Goal: Information Seeking & Learning: Check status

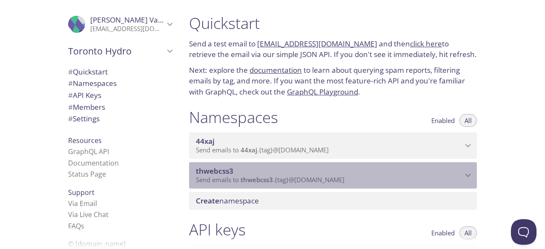
click at [328, 182] on span "Send emails to thwebcss3 . {tag} @[DOMAIN_NAME]" at bounding box center [270, 179] width 149 height 9
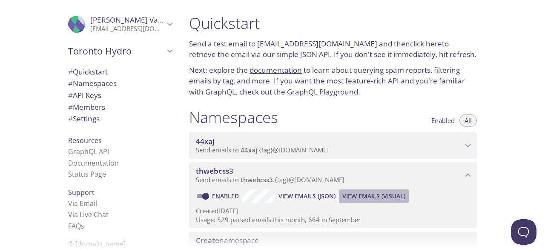
click at [356, 195] on span "View Emails (Visual)" at bounding box center [373, 196] width 63 height 10
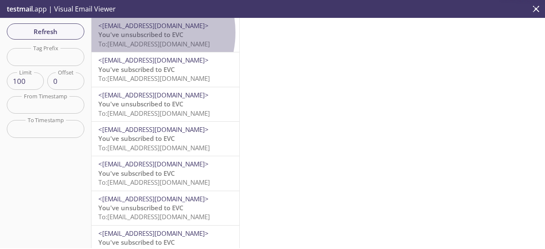
click at [137, 32] on span "You've unsubscribed to EVC" at bounding box center [140, 34] width 85 height 9
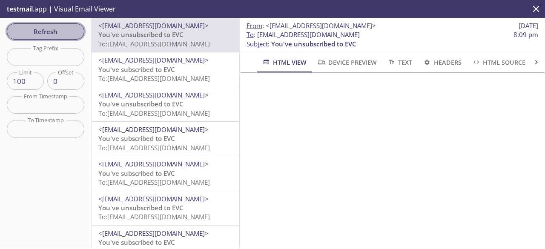
click at [49, 29] on span "Refresh" at bounding box center [46, 31] width 64 height 11
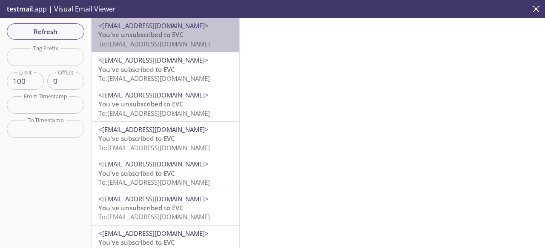
click at [167, 38] on span "You've unsubscribed to EVC" at bounding box center [140, 34] width 85 height 9
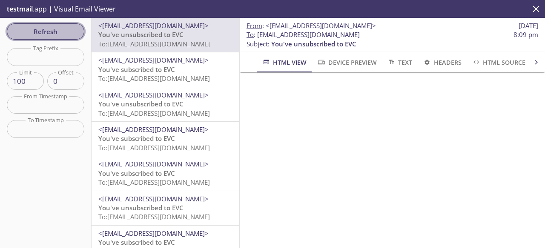
click at [50, 28] on span "Refresh" at bounding box center [46, 31] width 64 height 11
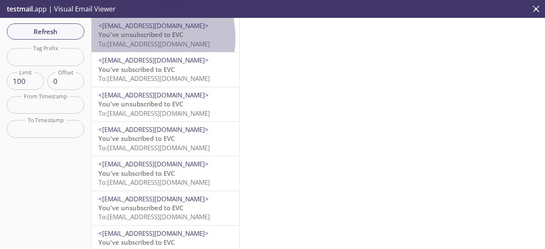
click at [135, 38] on span "You've unsubscribed to EVC" at bounding box center [140, 34] width 85 height 9
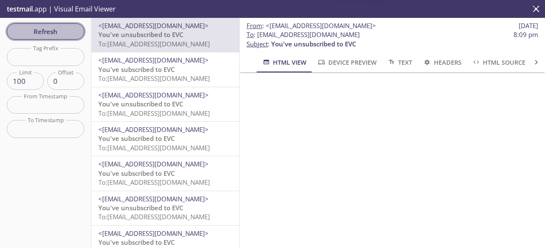
click at [60, 26] on span "Refresh" at bounding box center [46, 31] width 64 height 11
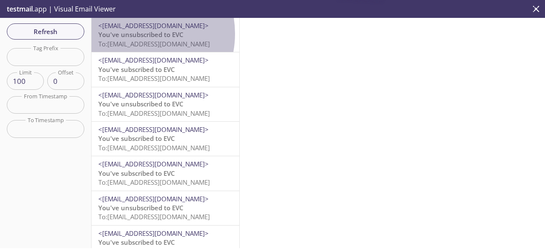
click at [133, 34] on span "You've unsubscribed to EVC" at bounding box center [140, 34] width 85 height 9
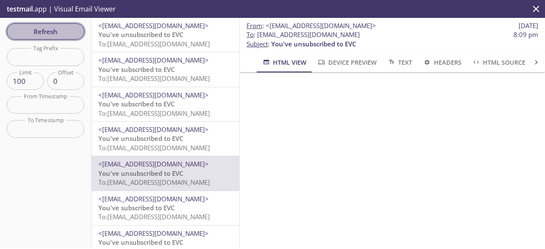
click at [53, 33] on span "Refresh" at bounding box center [46, 31] width 64 height 11
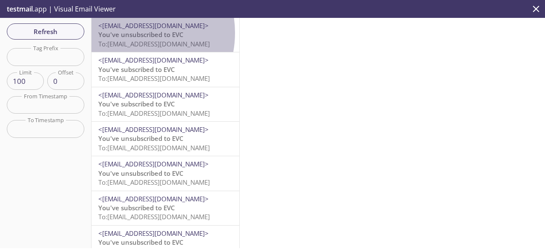
click at [128, 33] on span "You've unsubscribed to EVC" at bounding box center [140, 34] width 85 height 9
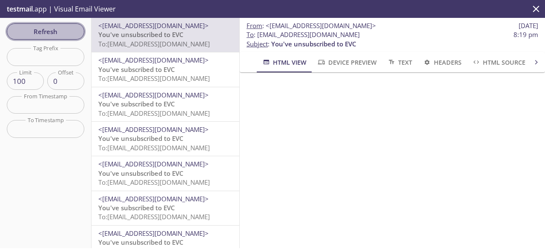
click at [53, 28] on span "Refresh" at bounding box center [46, 31] width 64 height 11
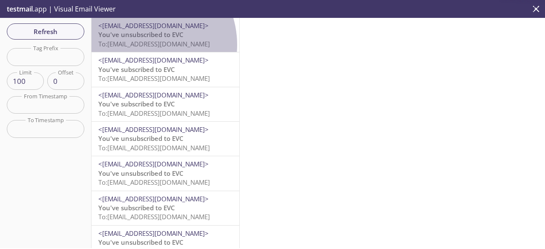
click at [142, 45] on span "To: [EMAIL_ADDRESS][DOMAIN_NAME]" at bounding box center [154, 44] width 112 height 9
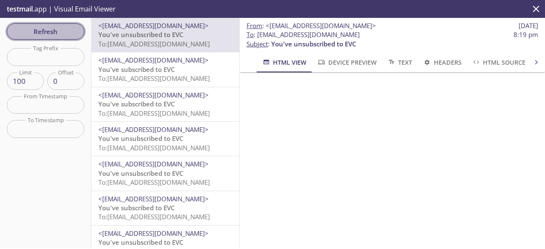
click at [48, 23] on button "Refresh" at bounding box center [45, 31] width 77 height 16
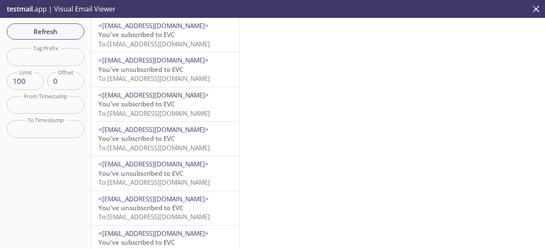
click at [157, 35] on span "You've subscribed to EVC" at bounding box center [136, 34] width 77 height 9
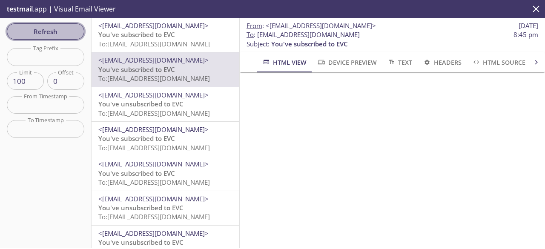
click at [43, 29] on span "Refresh" at bounding box center [46, 31] width 64 height 11
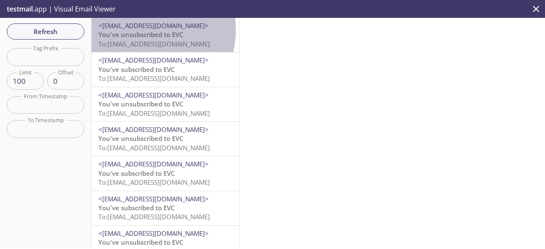
click at [135, 29] on span "<[EMAIL_ADDRESS][DOMAIN_NAME]>" at bounding box center [153, 25] width 110 height 9
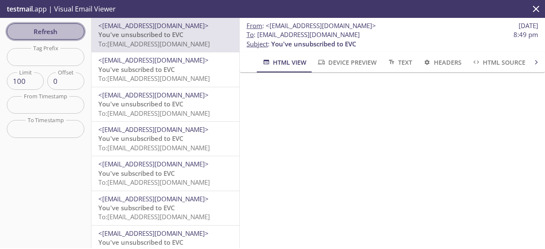
click at [58, 33] on span "Refresh" at bounding box center [46, 31] width 64 height 11
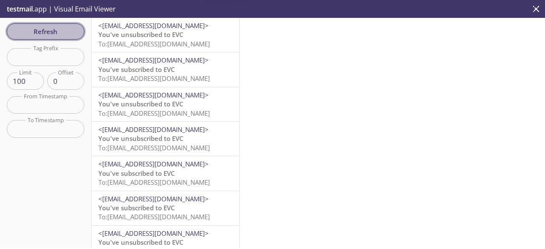
click at [58, 33] on span "Refresh" at bounding box center [46, 31] width 64 height 11
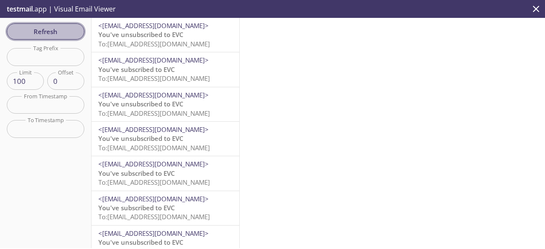
click at [58, 33] on span "Refresh" at bounding box center [46, 31] width 64 height 11
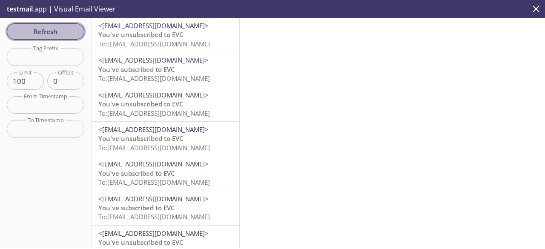
click at [58, 33] on span "Refresh" at bounding box center [46, 31] width 64 height 11
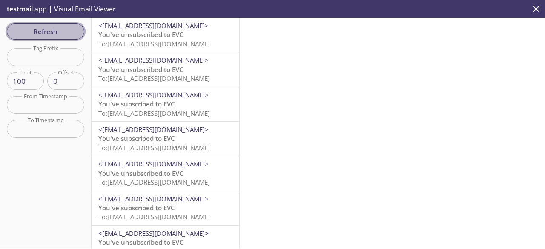
click at [35, 25] on button "Refresh" at bounding box center [45, 31] width 77 height 16
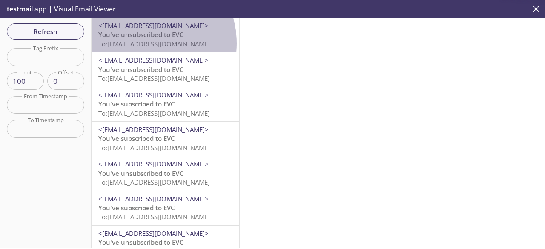
click at [140, 43] on span "To: [EMAIL_ADDRESS][DOMAIN_NAME]" at bounding box center [154, 44] width 112 height 9
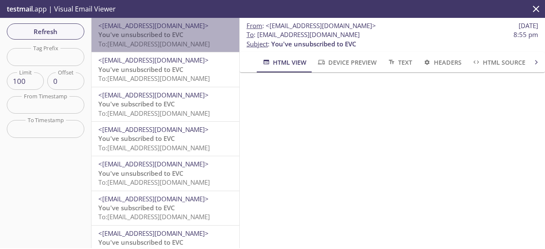
click at [176, 39] on span "You've unsubscribed to EVC" at bounding box center [140, 34] width 85 height 9
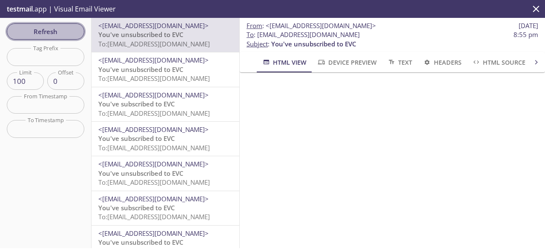
click at [58, 27] on span "Refresh" at bounding box center [46, 31] width 64 height 11
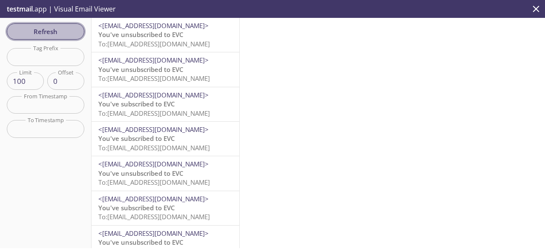
click at [64, 32] on span "Refresh" at bounding box center [46, 31] width 64 height 11
click at [66, 32] on span "Refresh" at bounding box center [46, 31] width 64 height 11
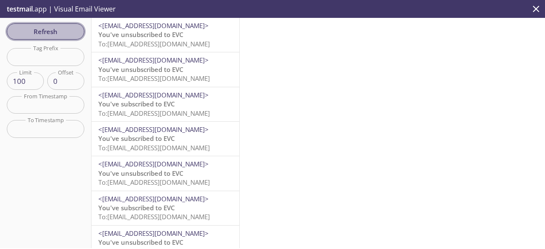
click at [66, 36] on span "Refresh" at bounding box center [46, 31] width 64 height 11
click at [66, 39] on button "Refresh" at bounding box center [45, 31] width 77 height 16
click at [63, 31] on span "Refresh" at bounding box center [46, 31] width 64 height 11
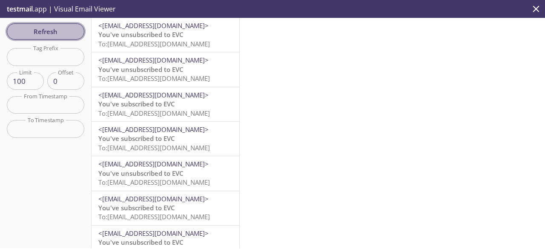
click at [63, 31] on span "Refresh" at bounding box center [46, 31] width 64 height 11
click at [66, 34] on span "Refresh" at bounding box center [46, 31] width 64 height 11
click at [58, 34] on span "Refresh" at bounding box center [46, 31] width 64 height 11
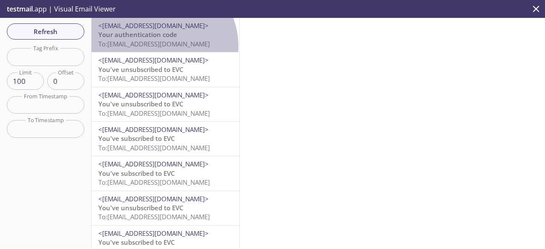
click at [157, 46] on span "To: [EMAIL_ADDRESS][DOMAIN_NAME]" at bounding box center [154, 44] width 112 height 9
